Goal: Complete application form

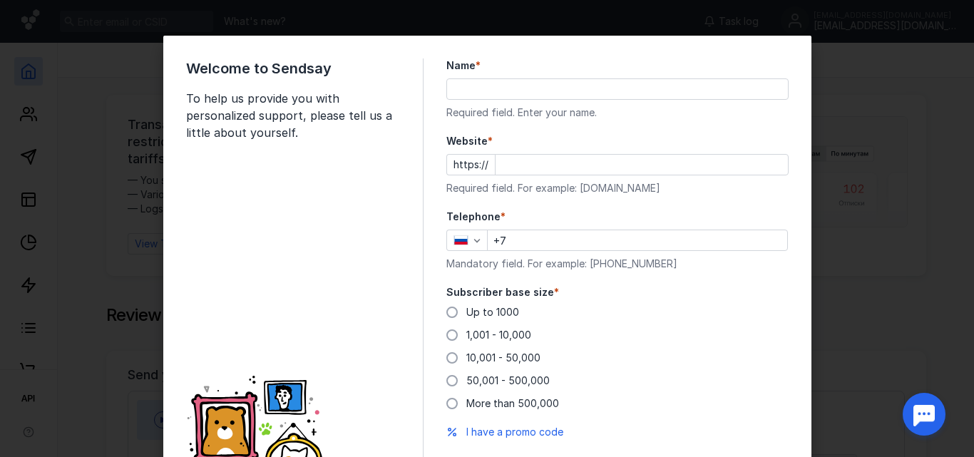
click at [483, 81] on input "Name *" at bounding box center [617, 89] width 341 height 20
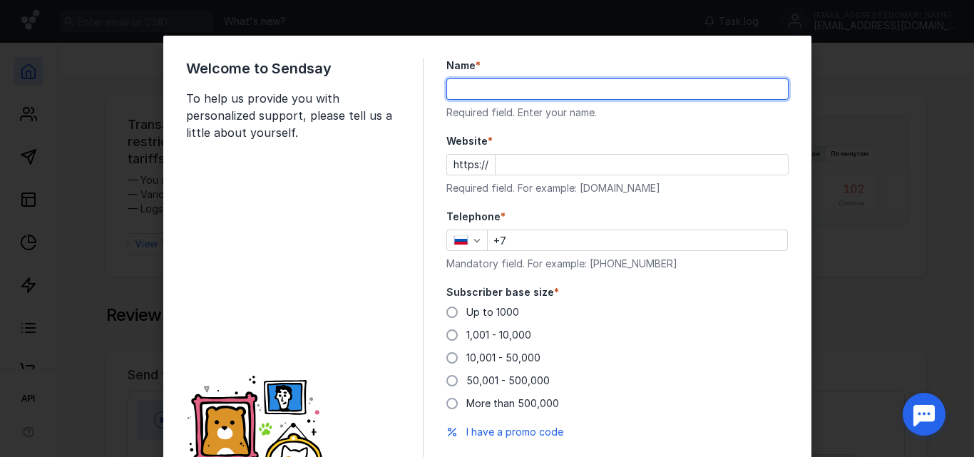
type input "[PERSON_NAME]"
click at [518, 174] on input "Website *" at bounding box center [642, 165] width 292 height 20
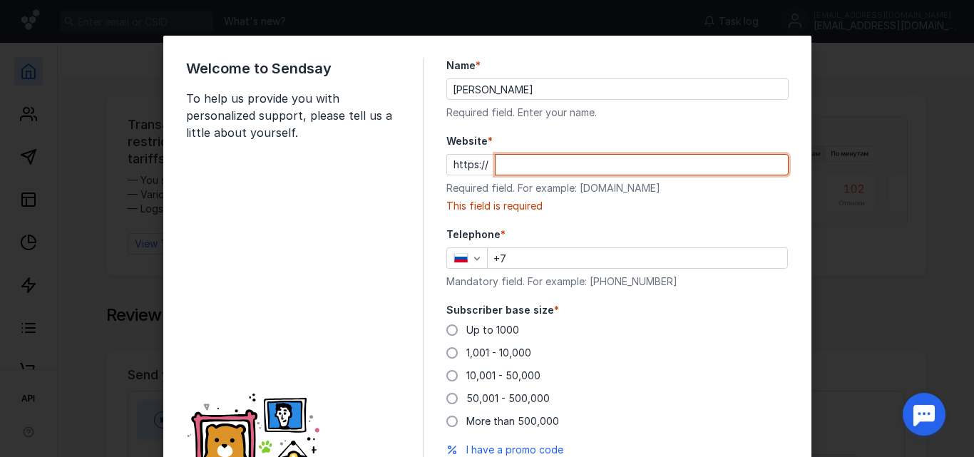
paste input "[DOMAIN_NAME][URL]"
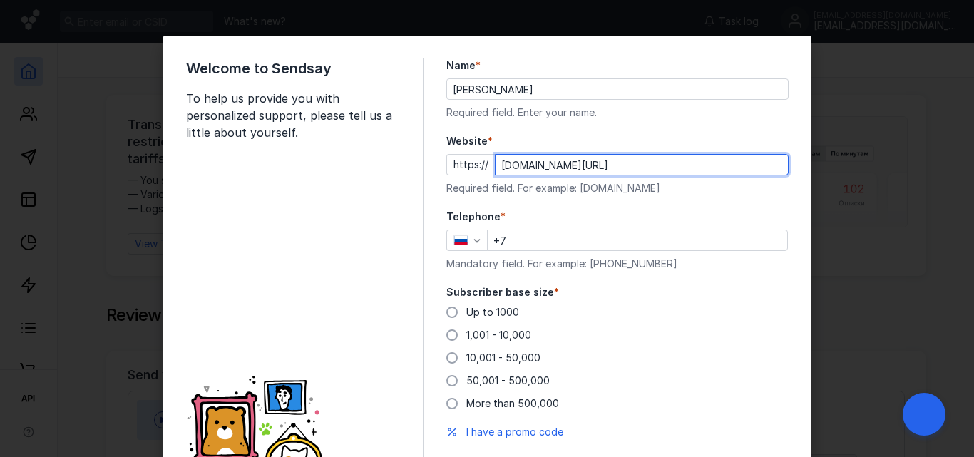
scroll to position [89, 0]
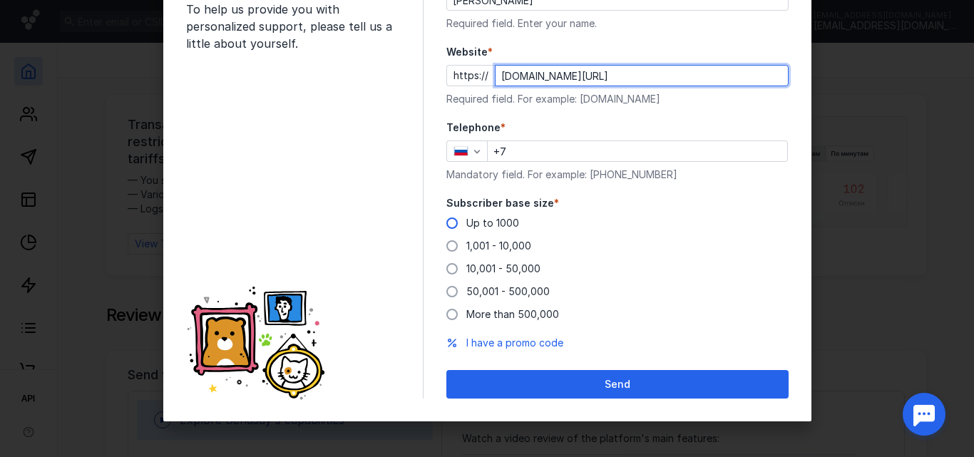
type input "[DOMAIN_NAME][URL]"
click at [466, 226] on font "Up to 1000" at bounding box center [492, 223] width 53 height 12
click at [0, 0] on input "Up to 1000" at bounding box center [0, 0] width 0 height 0
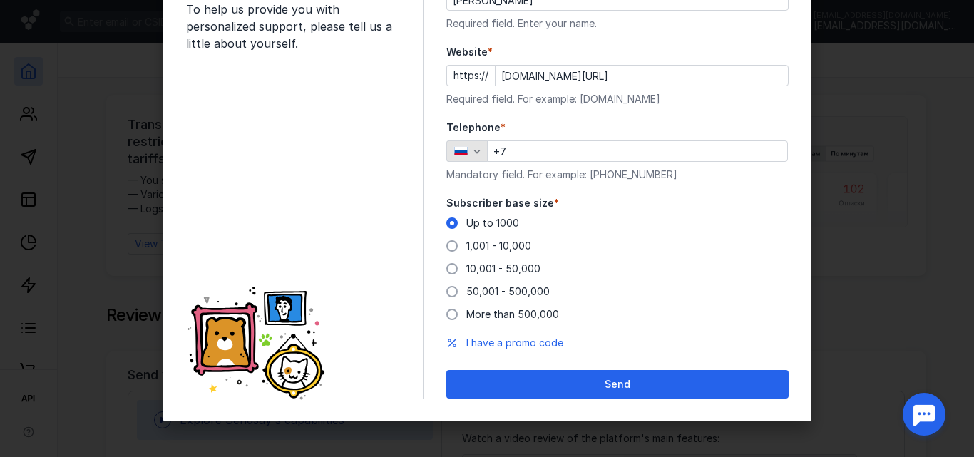
click at [470, 158] on div "button" at bounding box center [477, 151] width 14 height 14
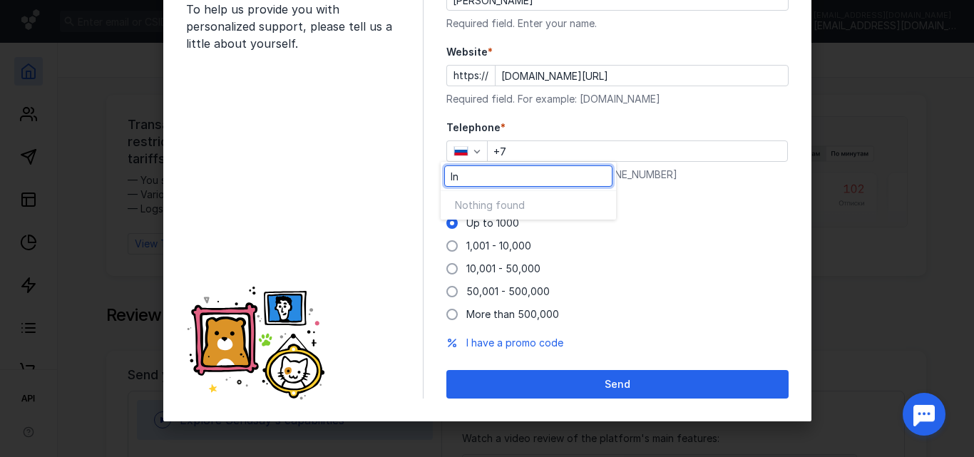
type input "I"
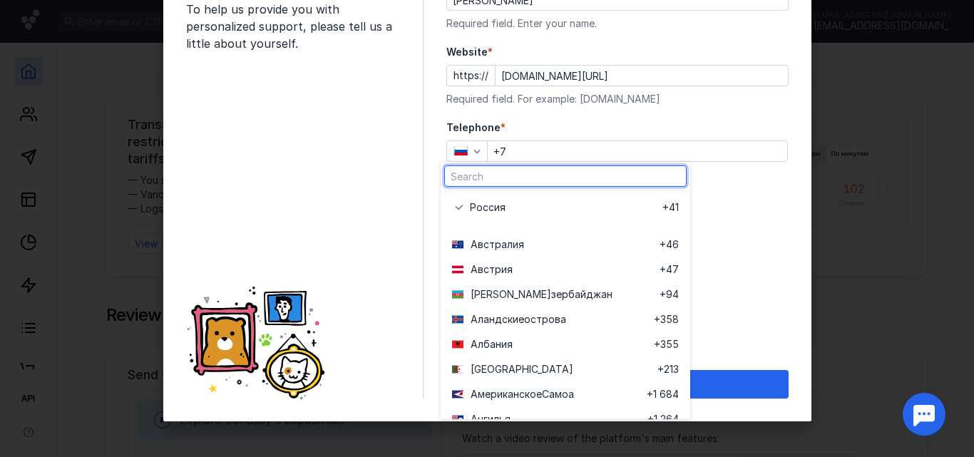
click at [784, 294] on div "Welcome to Sendsay To help us provide you with personalized support, please tel…" at bounding box center [487, 184] width 648 height 475
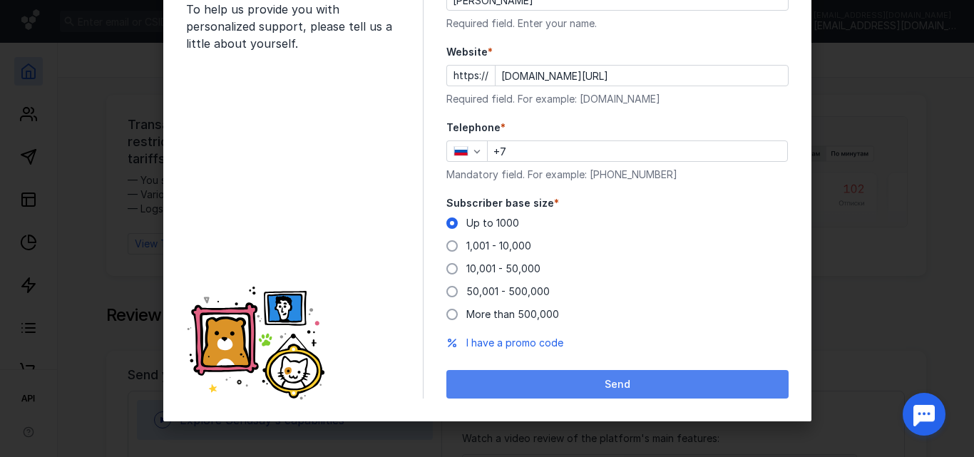
click at [653, 385] on div "Send" at bounding box center [617, 385] width 328 height 12
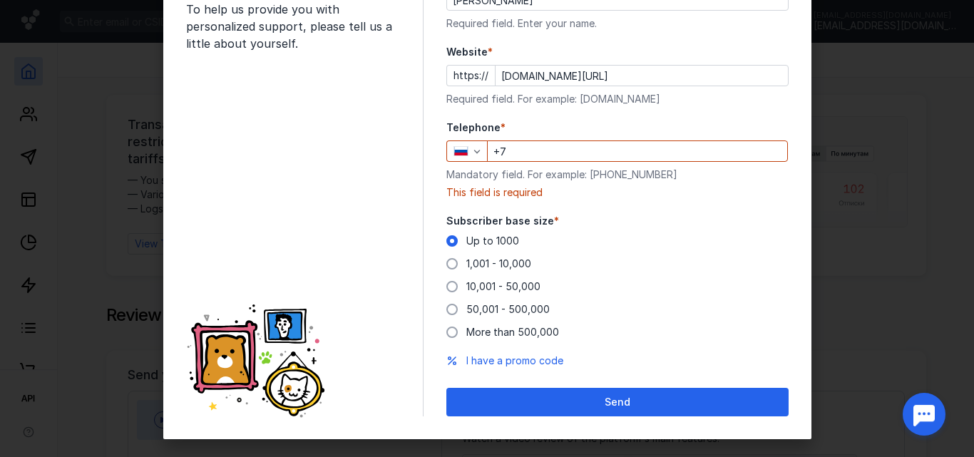
scroll to position [0, 0]
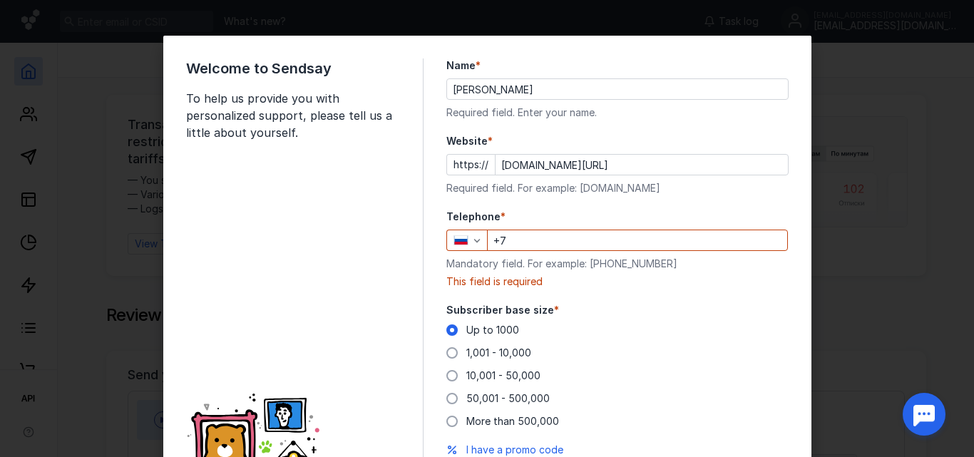
click at [870, 143] on div "Welcome to Sendsay To help us provide you with personalized support, please tel…" at bounding box center [487, 228] width 974 height 457
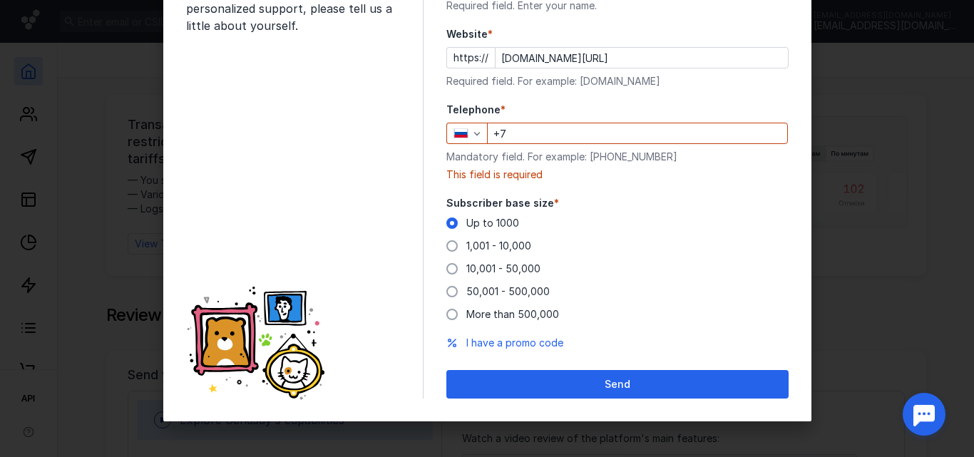
click at [525, 138] on input "+7" at bounding box center [637, 133] width 299 height 20
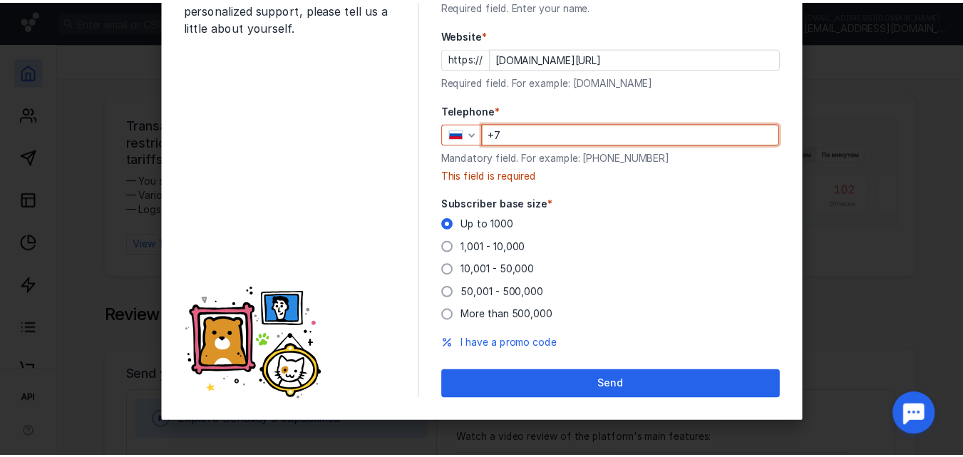
scroll to position [89, 0]
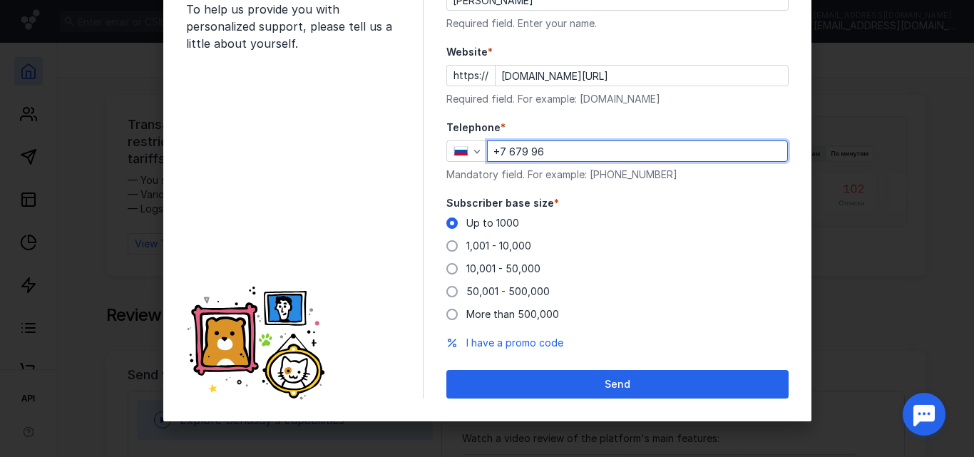
click at [446, 370] on button "Send" at bounding box center [617, 384] width 342 height 29
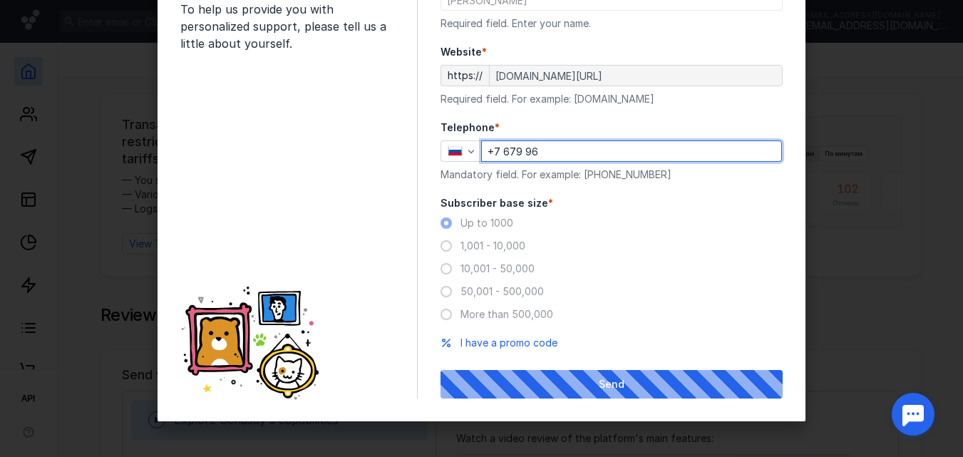
click at [441, 370] on button "Send" at bounding box center [612, 384] width 342 height 29
type input "[PHONE_NUMBER]"
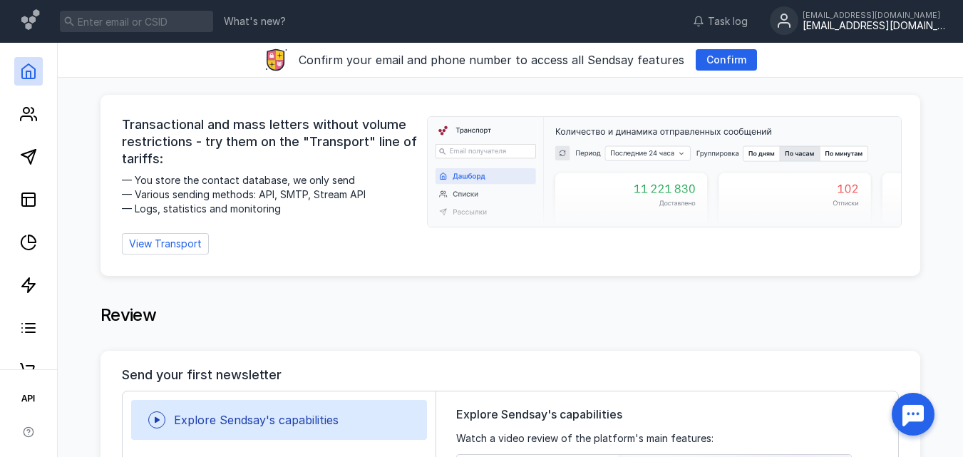
click at [830, 21] on font "[EMAIL_ADDRESS][DOMAIN_NAME]" at bounding box center [887, 25] width 168 height 12
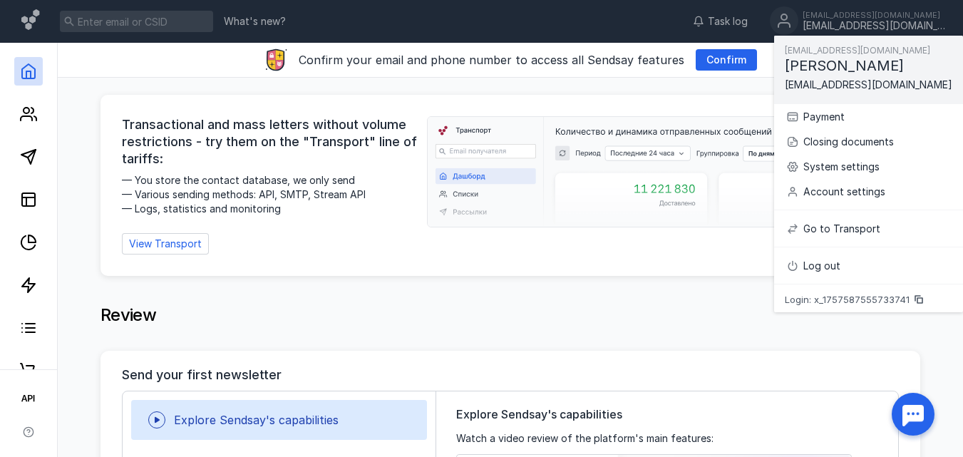
click at [26, 132] on div at bounding box center [28, 206] width 57 height 327
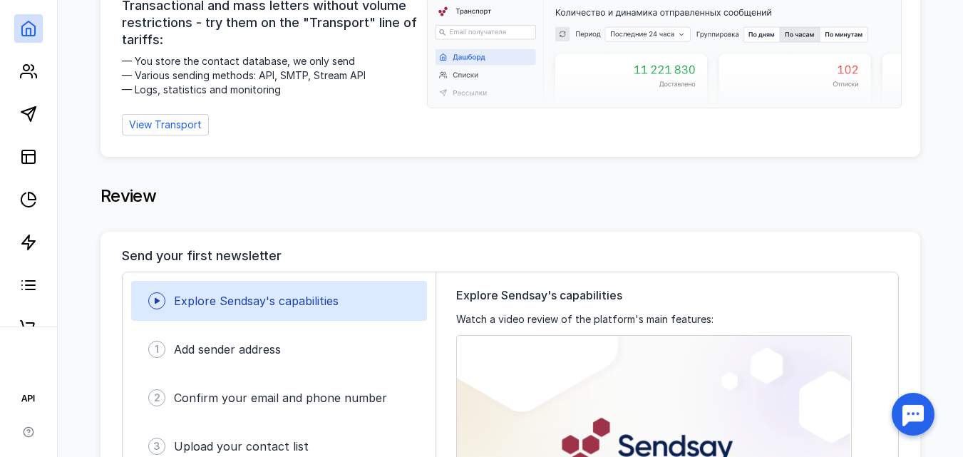
scroll to position [0, 0]
